Goal: Transaction & Acquisition: Download file/media

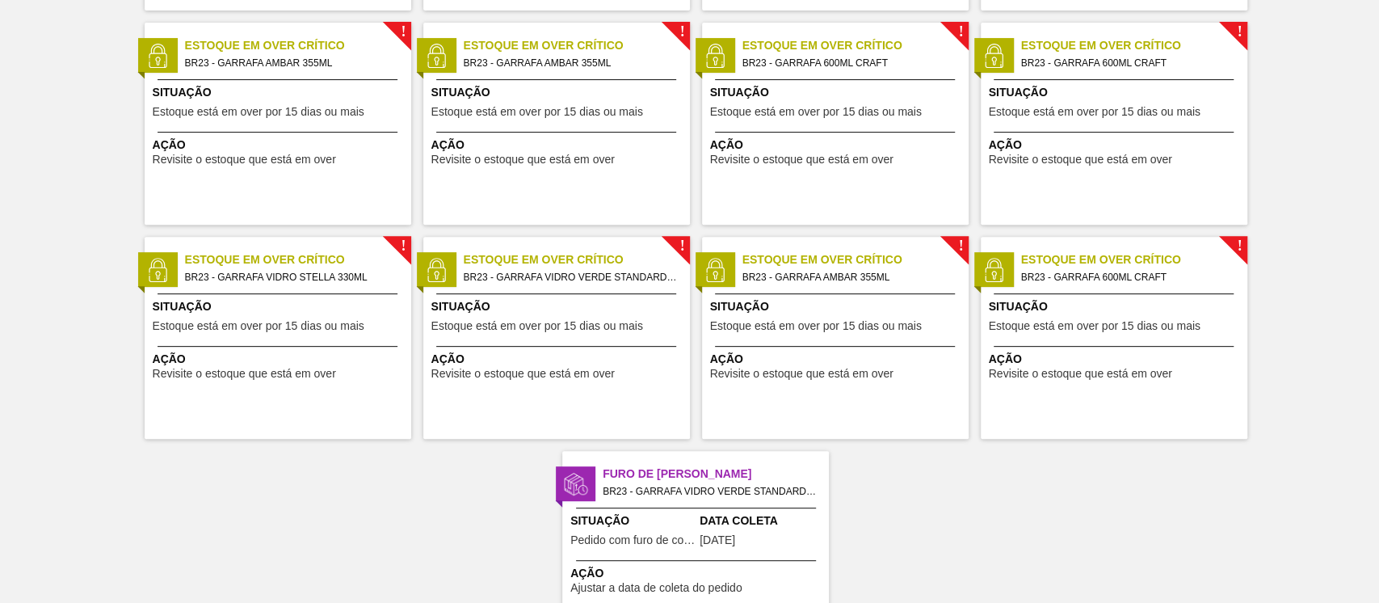
scroll to position [414, 0]
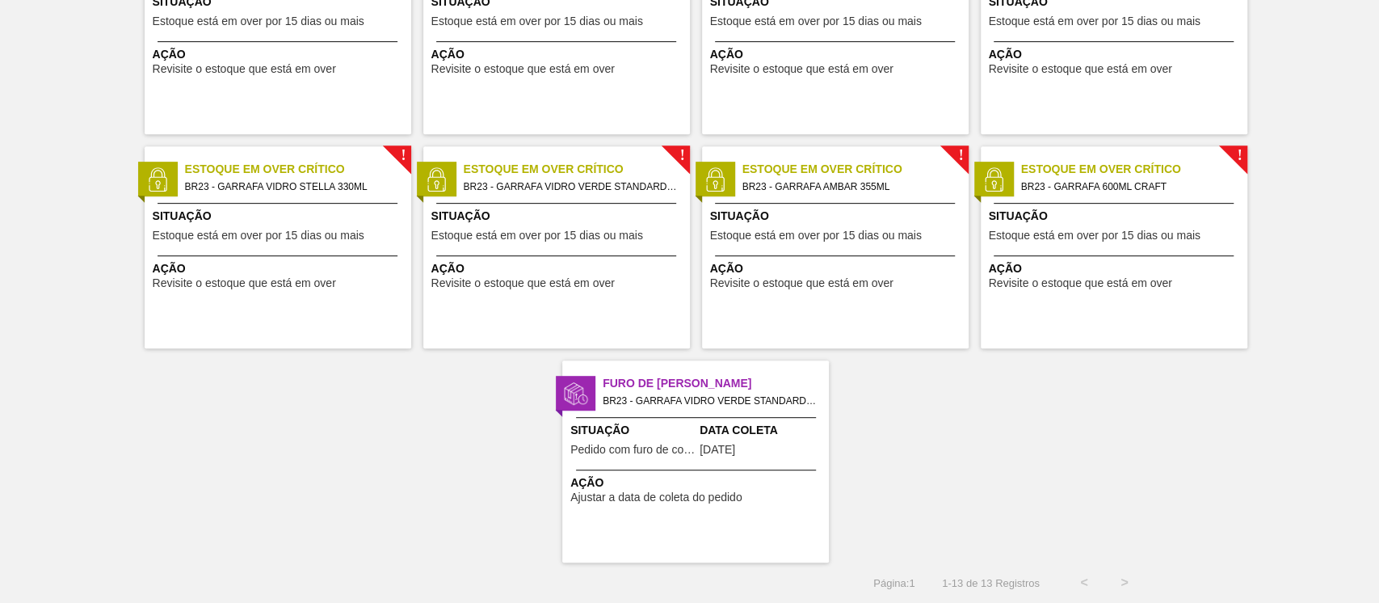
click at [643, 444] on span "Pedido com furo de coleta" at bounding box center [632, 450] width 125 height 12
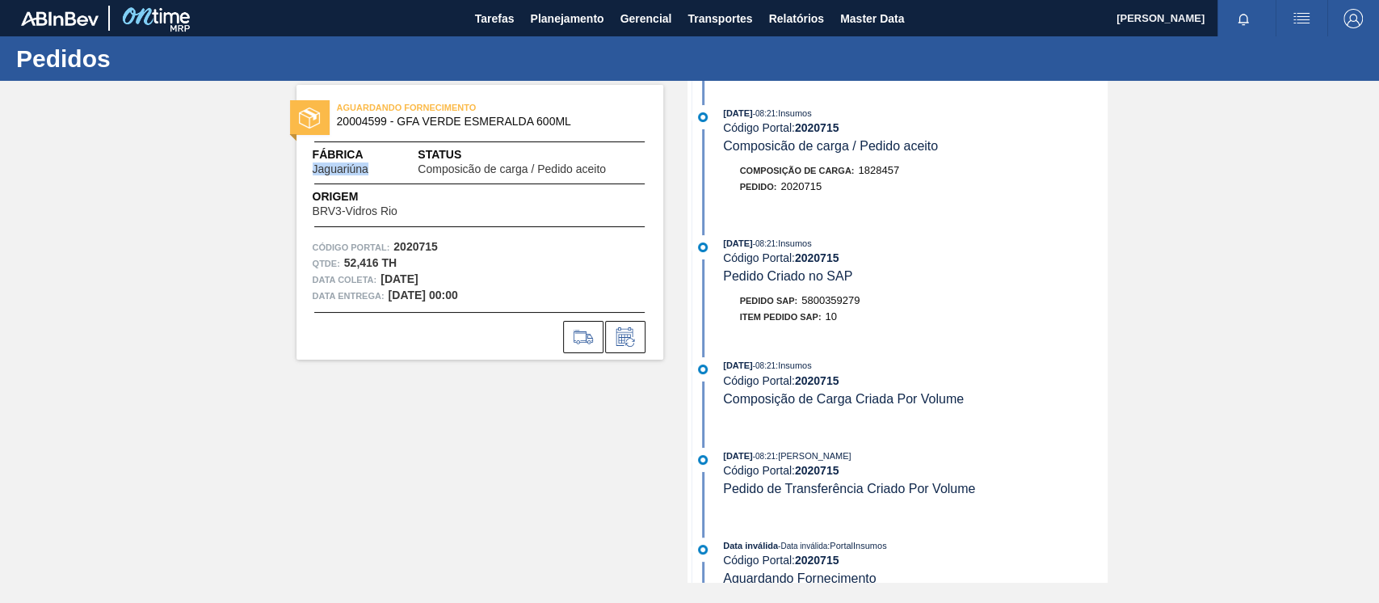
drag, startPoint x: 341, startPoint y: 170, endPoint x: 297, endPoint y: 171, distance: 43.6
click at [297, 171] on div "Fábrica Jaguariúna Status Composicão de carga / Pedido aceito" at bounding box center [480, 160] width 367 height 29
click at [413, 213] on div "Origem BRV3-Vidros Rio" at bounding box center [378, 202] width 131 height 29
drag, startPoint x: 402, startPoint y: 213, endPoint x: 302, endPoint y: 213, distance: 99.4
click at [302, 213] on div "Origem BRV3-Vidros Rio" at bounding box center [480, 202] width 367 height 29
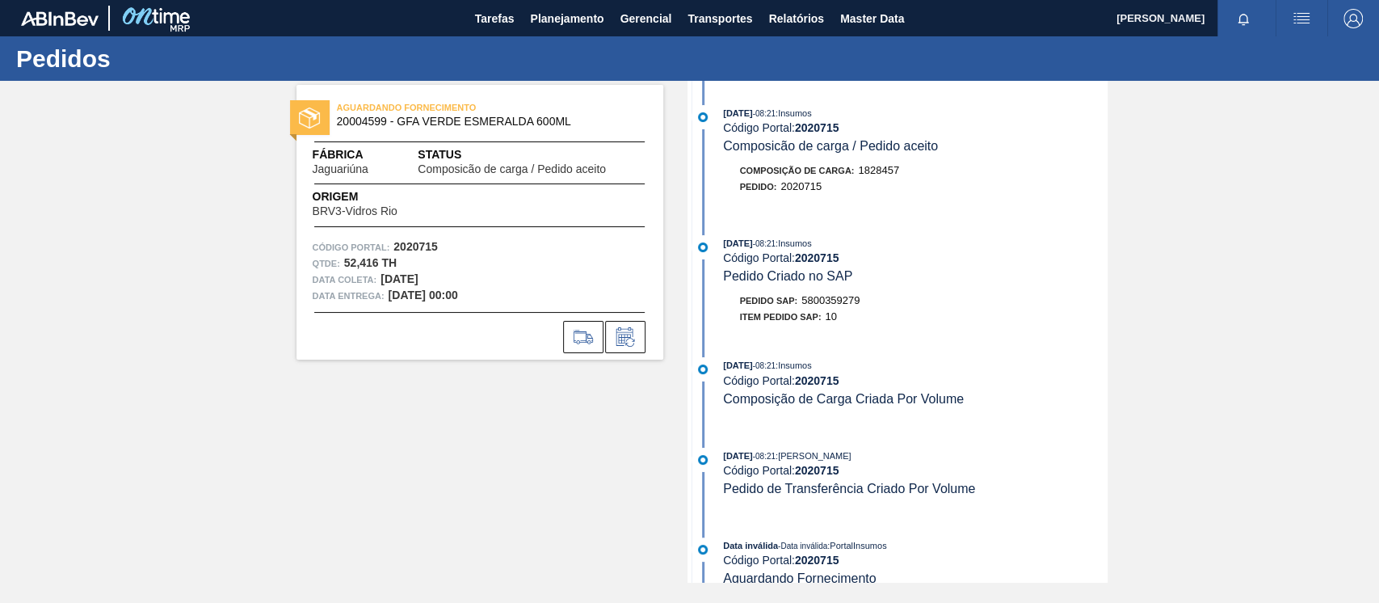
drag, startPoint x: 384, startPoint y: 280, endPoint x: 463, endPoint y: 282, distance: 79.2
click at [463, 282] on div "Data coleta: [DATE]" at bounding box center [480, 279] width 335 height 16
drag, startPoint x: 832, startPoint y: 203, endPoint x: 782, endPoint y: 174, distance: 57.9
click at [782, 174] on div "Composição de Carga : 1828457 Pedido : 2020715" at bounding box center [900, 182] width 416 height 40
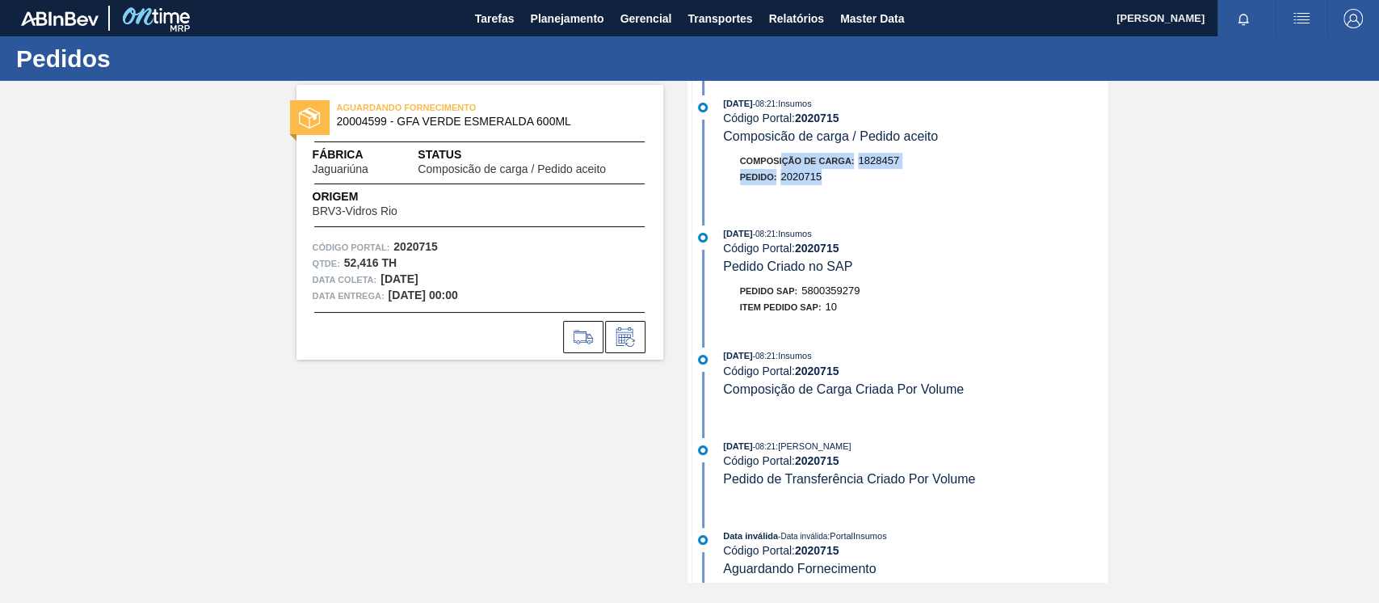
scroll to position [26, 0]
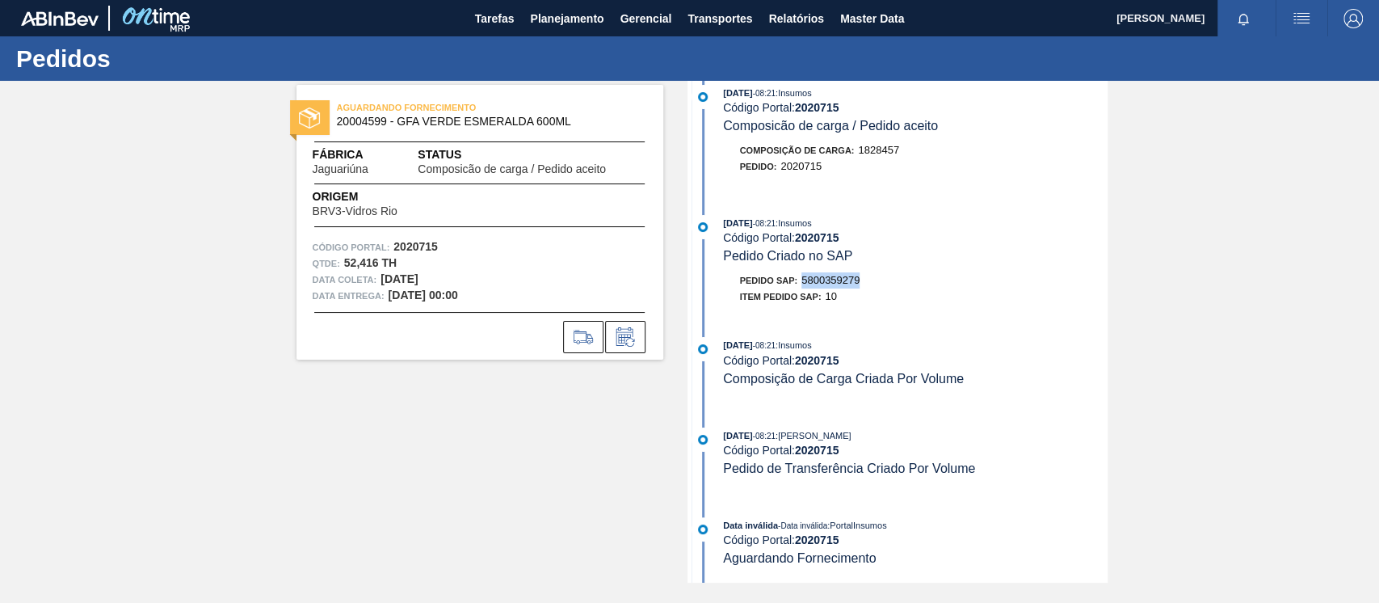
drag, startPoint x: 869, startPoint y: 281, endPoint x: 800, endPoint y: 278, distance: 69.6
click at [800, 278] on div "Pedido SAP: 5800359279" at bounding box center [916, 280] width 384 height 16
drag, startPoint x: 882, startPoint y: 429, endPoint x: 715, endPoint y: 434, distance: 166.5
click at [715, 434] on div "[DATE] 08:21 : [PERSON_NAME] Código Portal: 2020715 Pedido de Transferência Cri…" at bounding box center [900, 451] width 416 height 49
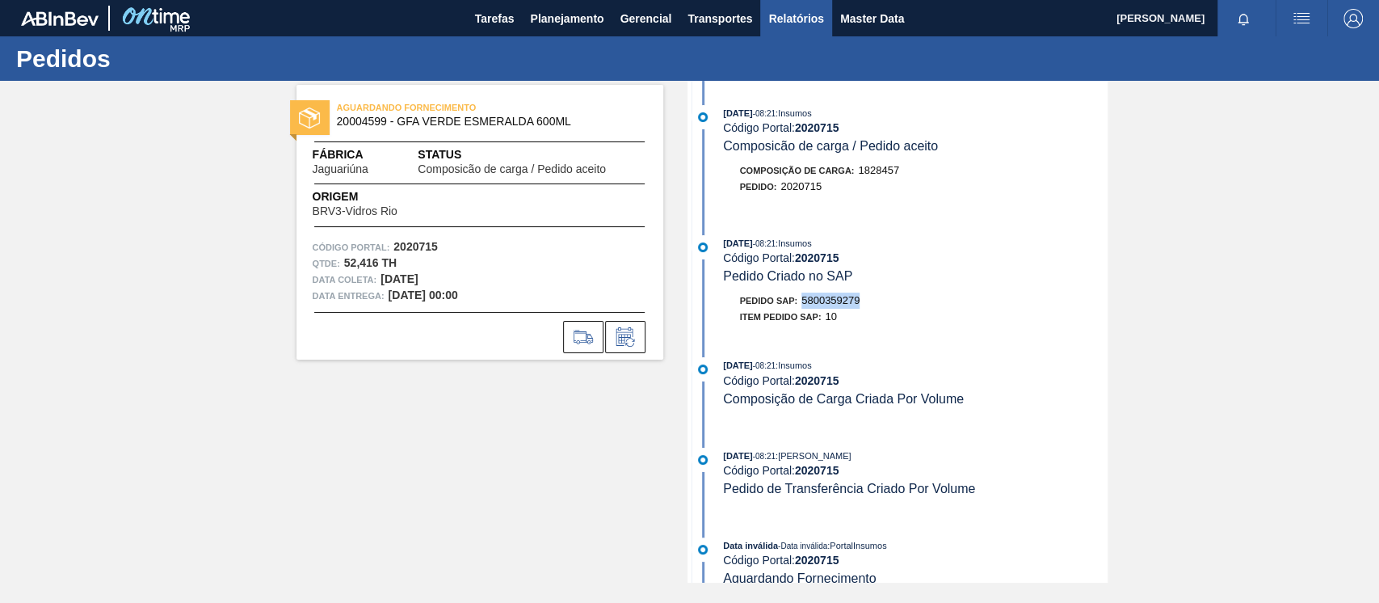
click at [788, 19] on span "Relatórios" at bounding box center [795, 18] width 55 height 19
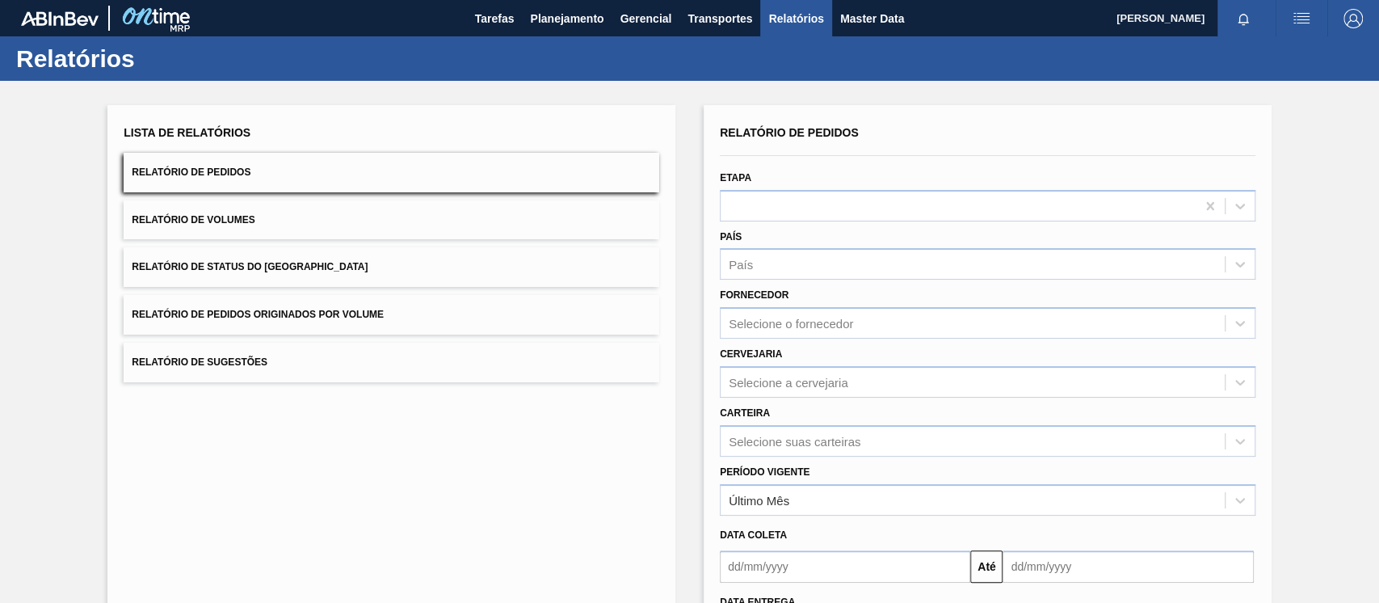
click at [364, 315] on span "Relatório de Pedidos Originados por Volume" at bounding box center [258, 314] width 252 height 11
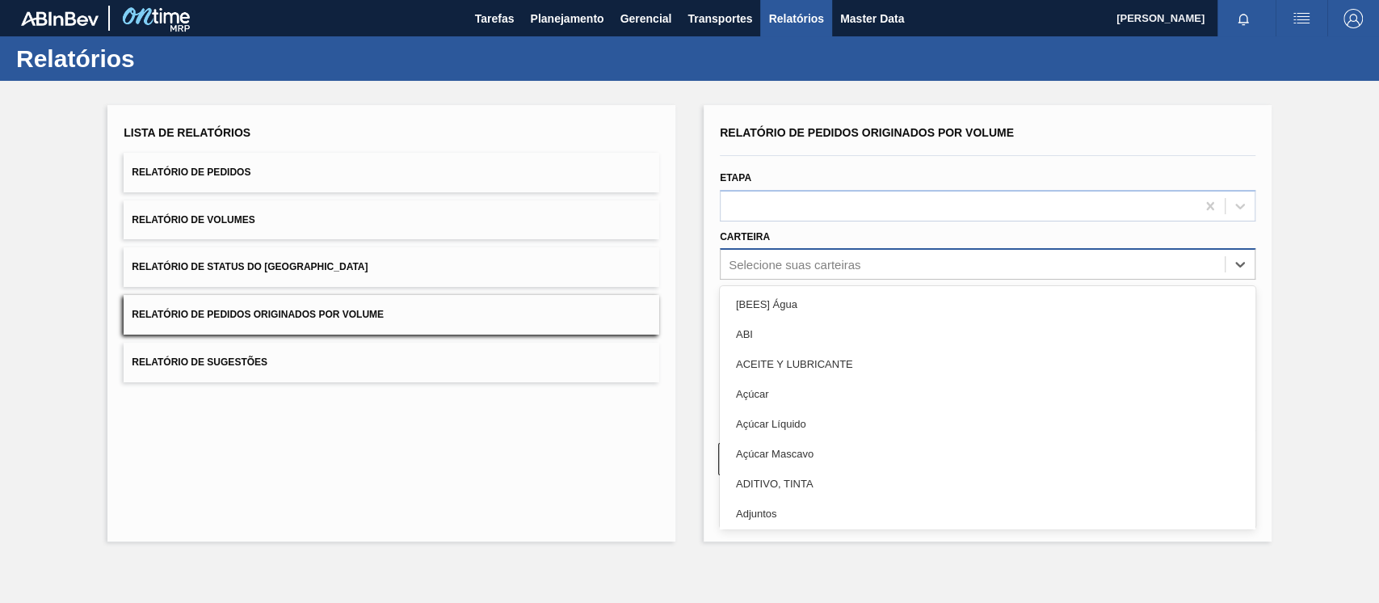
click at [808, 258] on div "Selecione suas carteiras" at bounding box center [795, 265] width 132 height 14
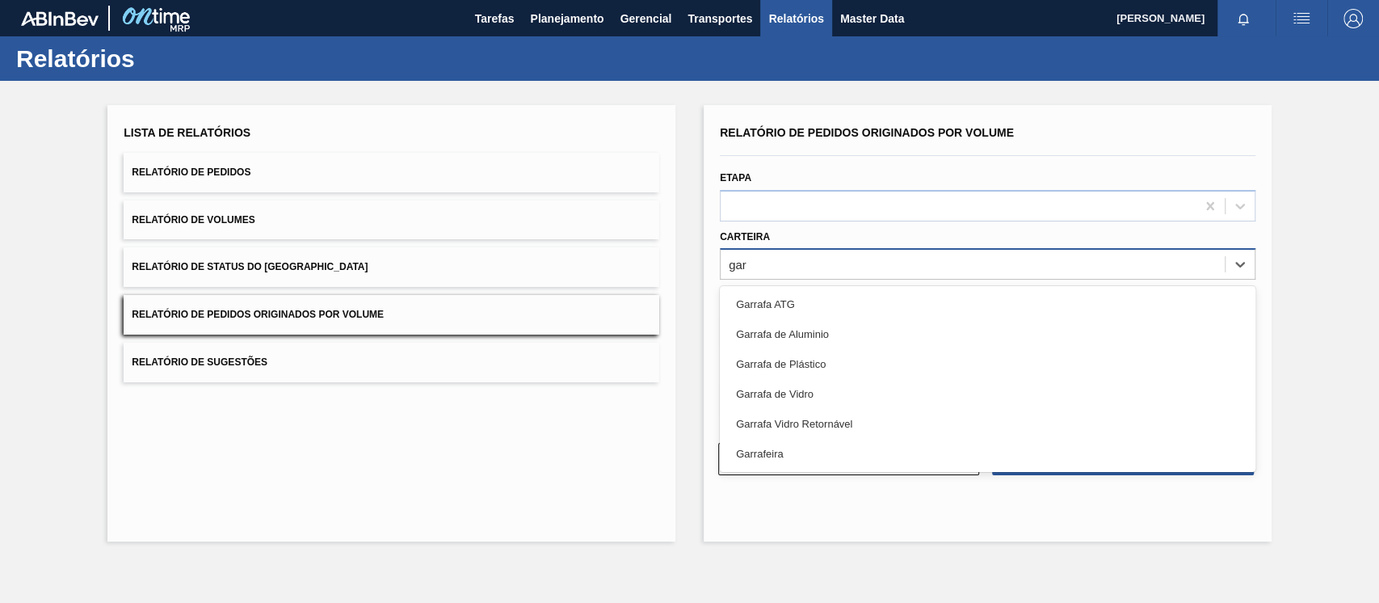
type input "garr"
click at [796, 388] on div "Garrafa de Vidro" at bounding box center [988, 394] width 536 height 30
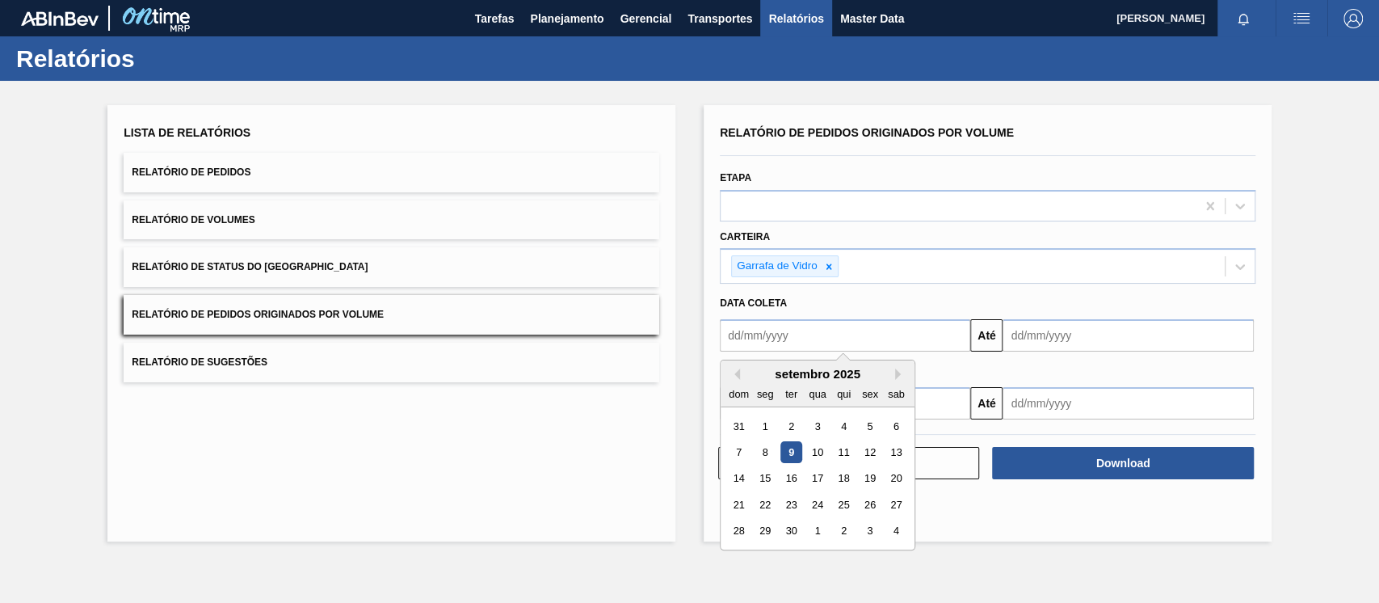
click at [814, 329] on input "text" at bounding box center [845, 335] width 250 height 32
click at [730, 378] on button "Previous Month" at bounding box center [734, 373] width 11 height 11
click at [863, 428] on div "1" at bounding box center [870, 426] width 22 height 22
type input "[DATE]"
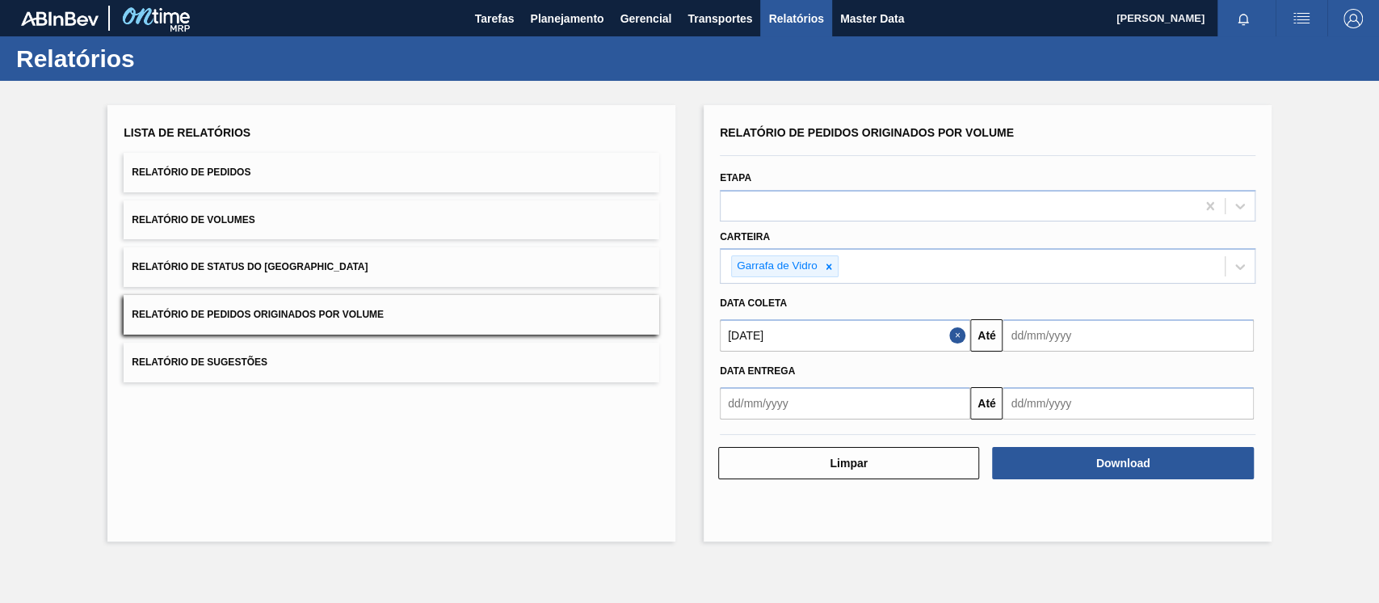
click at [1028, 341] on input "text" at bounding box center [1128, 335] width 250 height 32
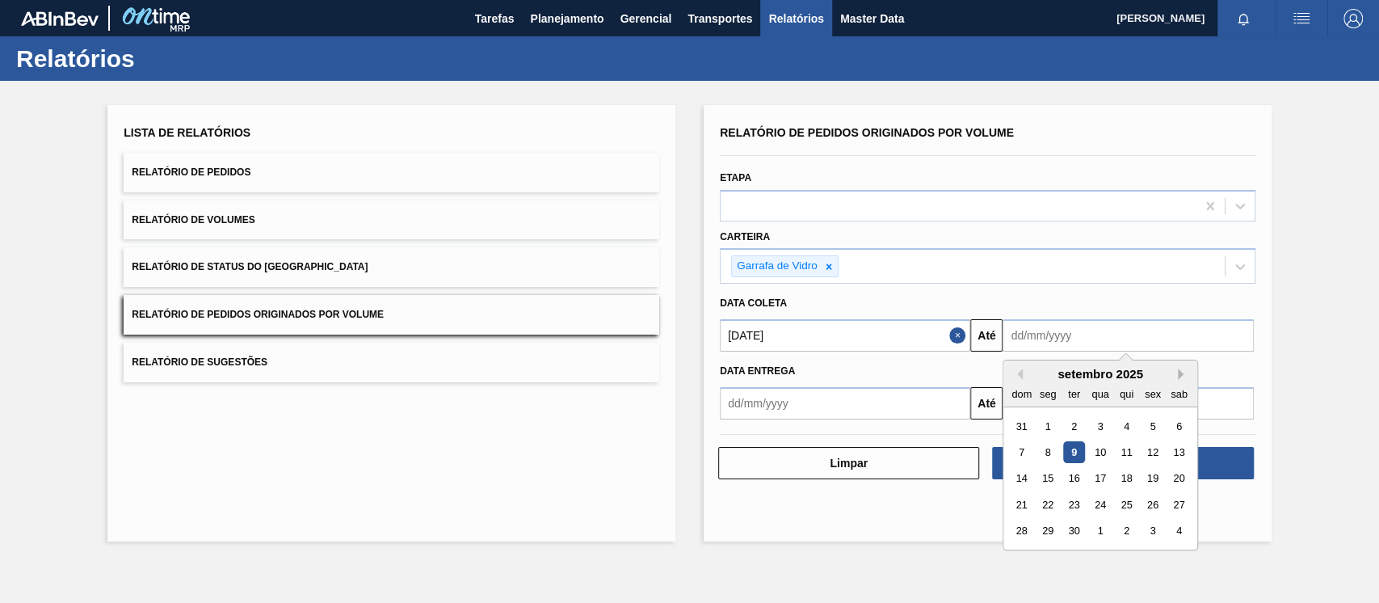
click at [1184, 375] on button "Next Month" at bounding box center [1183, 373] width 11 height 11
click at [1127, 530] on div "30" at bounding box center [1127, 531] width 22 height 22
type input "[DATE]"
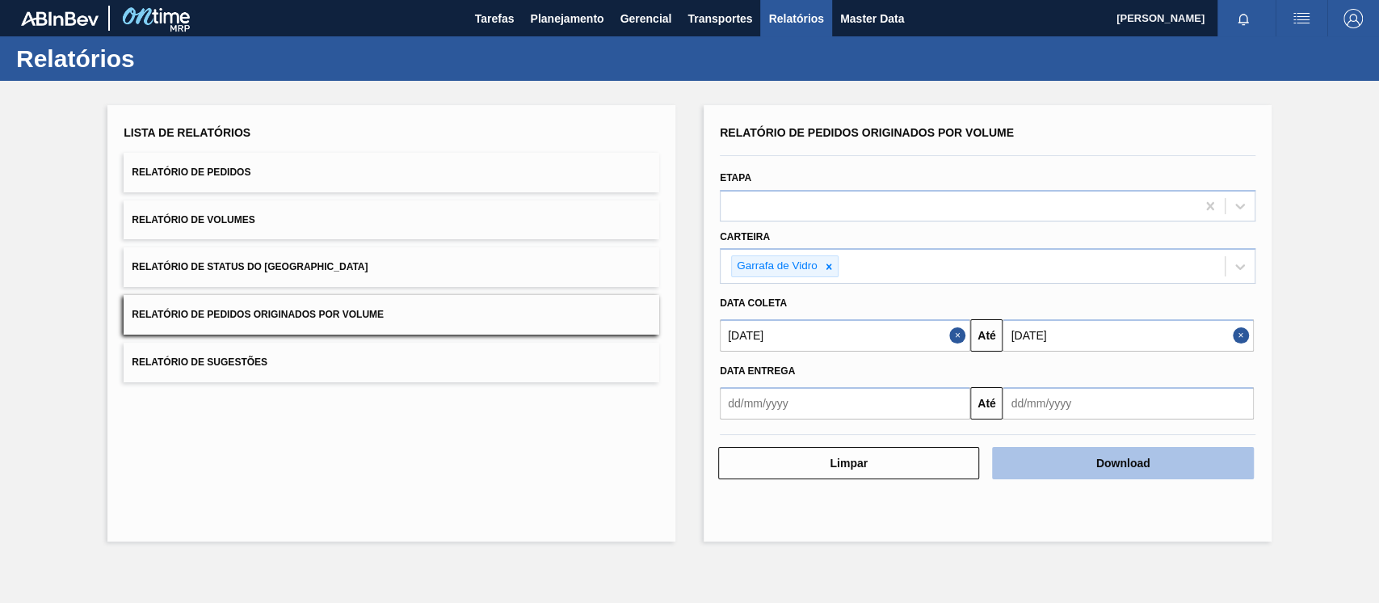
click at [1118, 469] on button "Download" at bounding box center [1122, 463] width 261 height 32
